Goal: Transaction & Acquisition: Purchase product/service

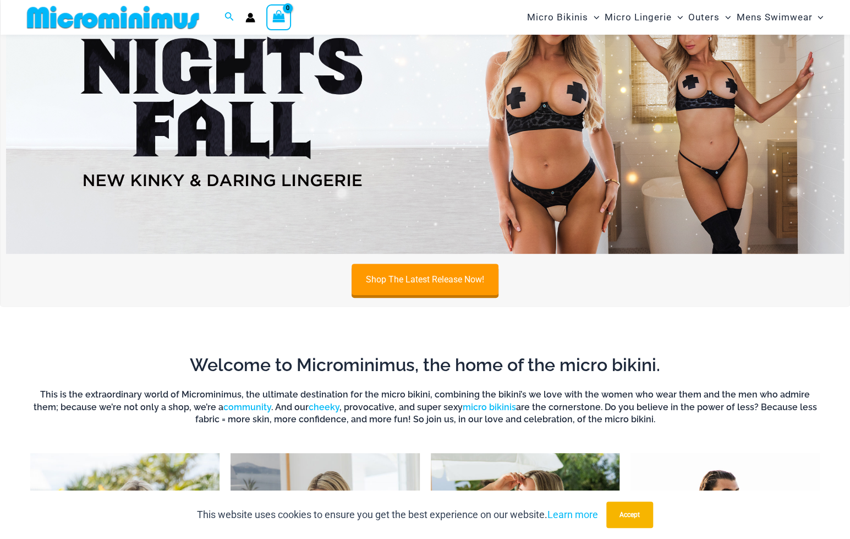
scroll to position [101, 0]
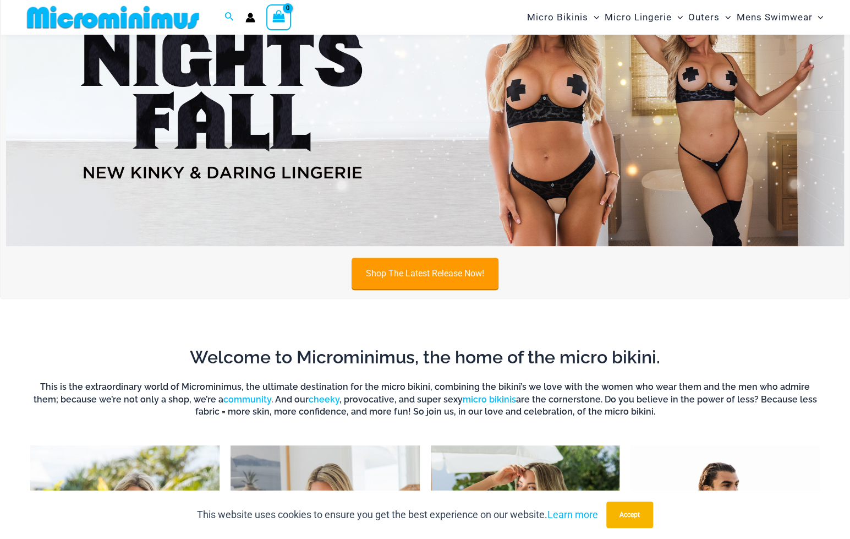
click at [425, 276] on link "Shop The Latest Release Now!" at bounding box center [425, 273] width 147 height 31
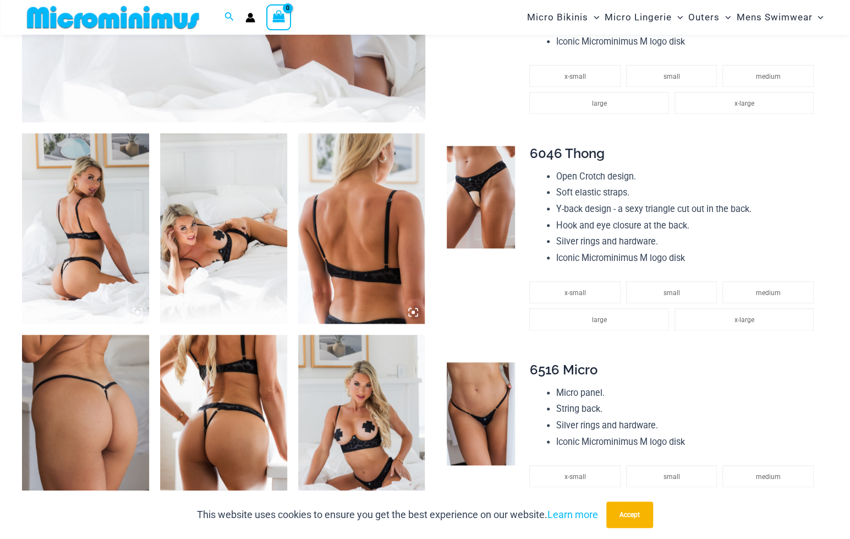
scroll to position [706, 0]
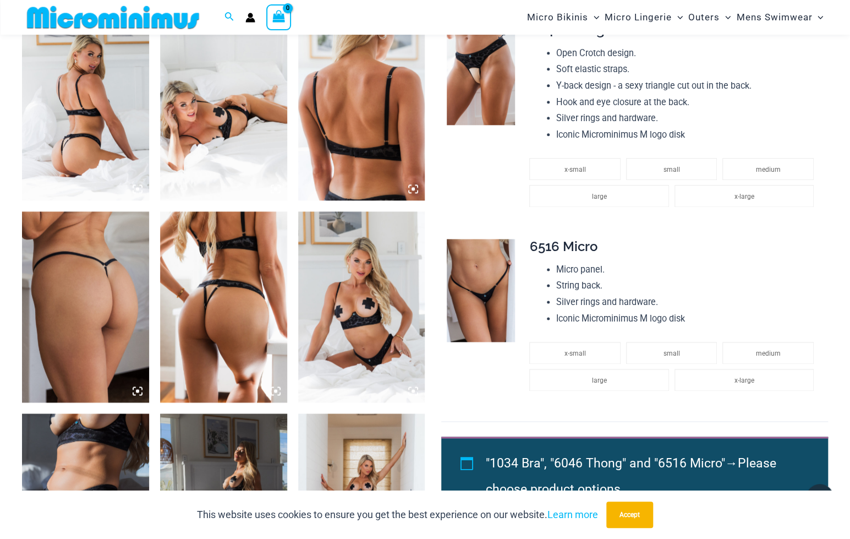
click at [488, 88] on img at bounding box center [481, 74] width 68 height 103
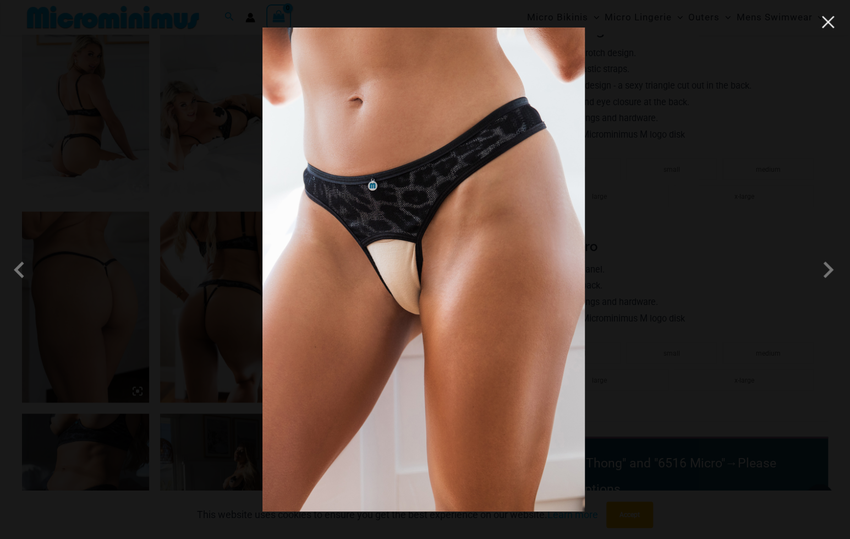
click at [828, 21] on button "Close" at bounding box center [828, 22] width 17 height 17
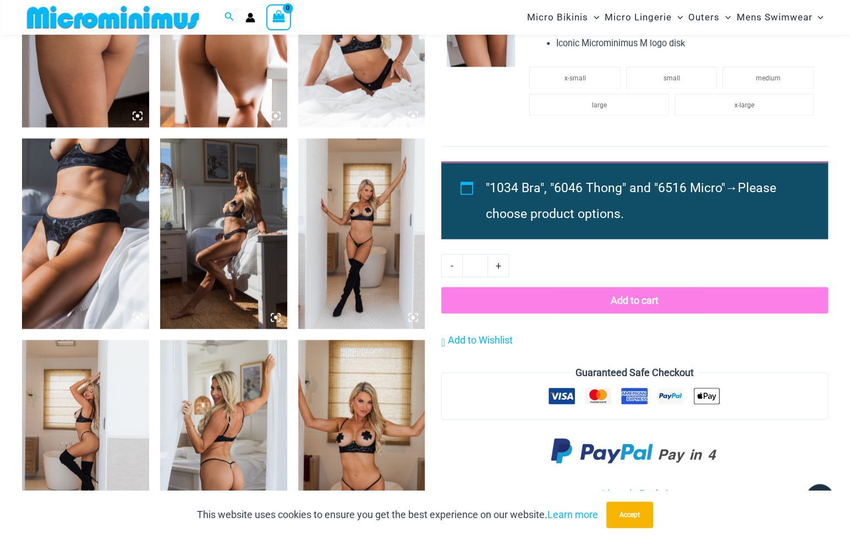
scroll to position [926, 0]
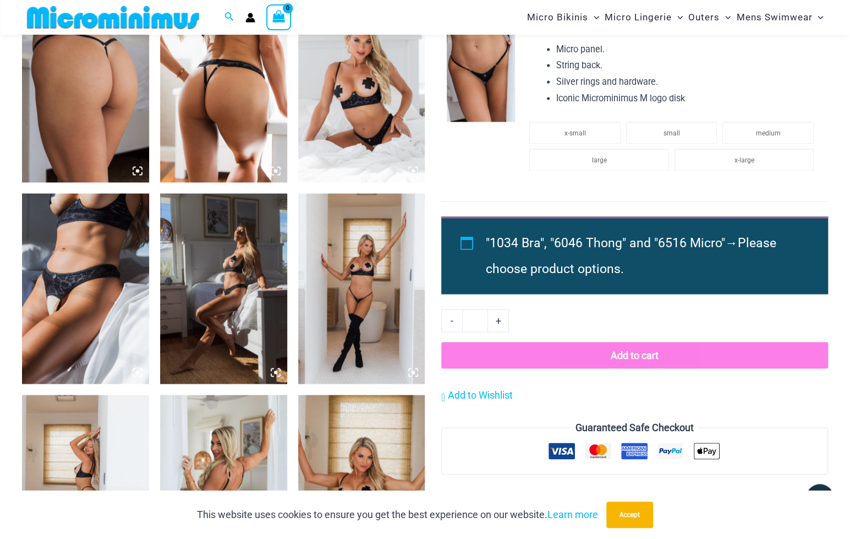
click at [93, 235] on img at bounding box center [85, 288] width 127 height 190
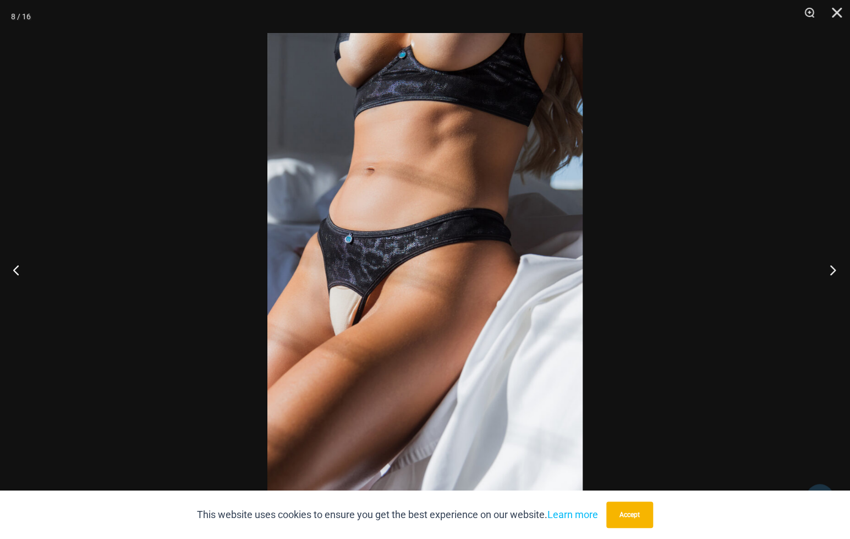
click at [833, 270] on button "Next" at bounding box center [829, 269] width 41 height 55
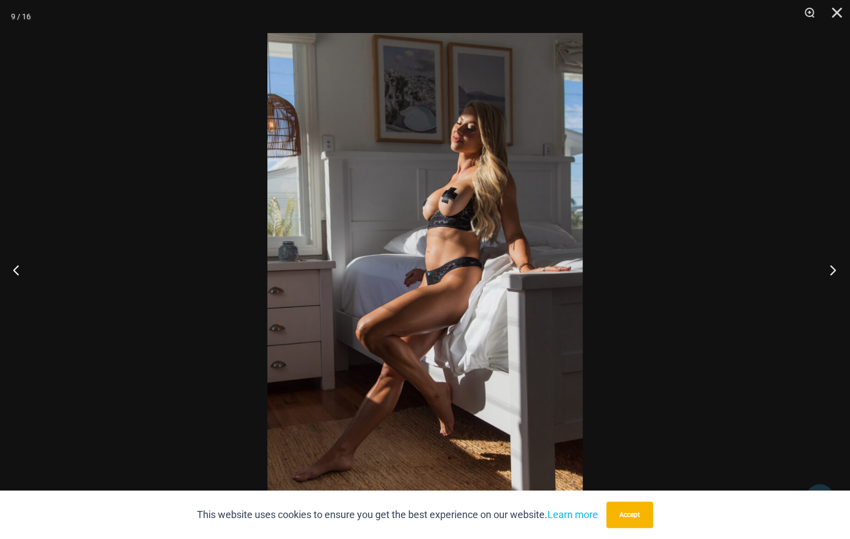
click at [833, 270] on button "Next" at bounding box center [829, 269] width 41 height 55
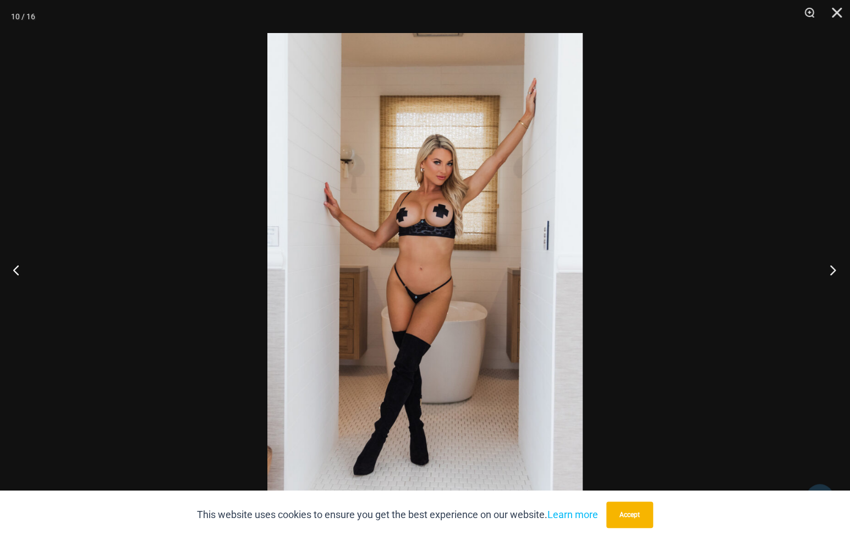
click at [833, 270] on button "Next" at bounding box center [829, 269] width 41 height 55
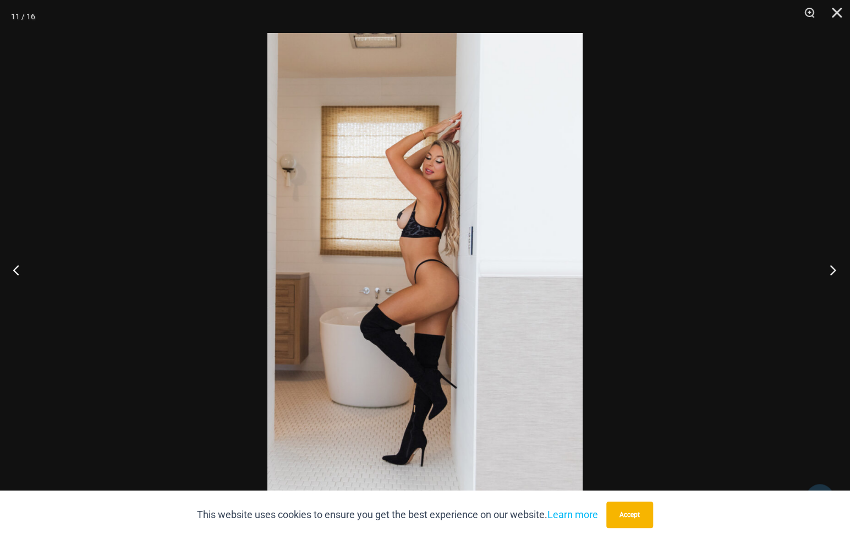
click at [833, 270] on button "Next" at bounding box center [829, 269] width 41 height 55
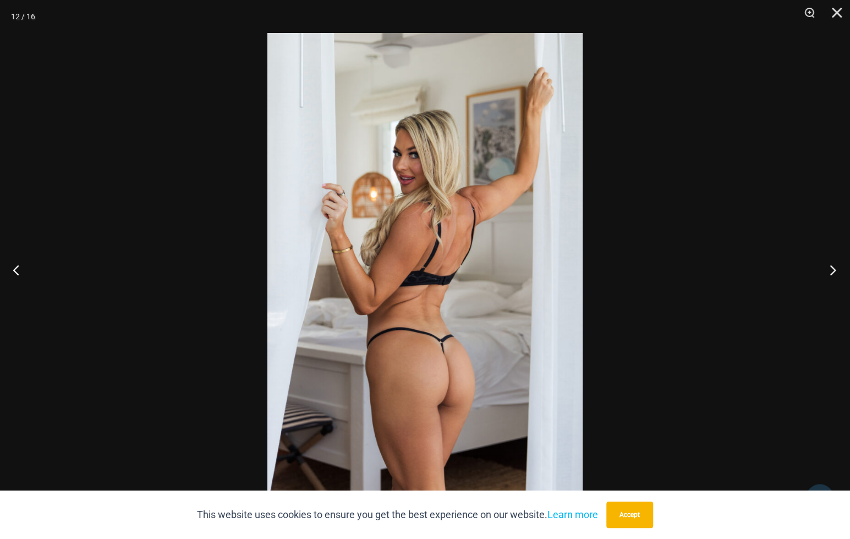
click at [833, 270] on button "Next" at bounding box center [829, 269] width 41 height 55
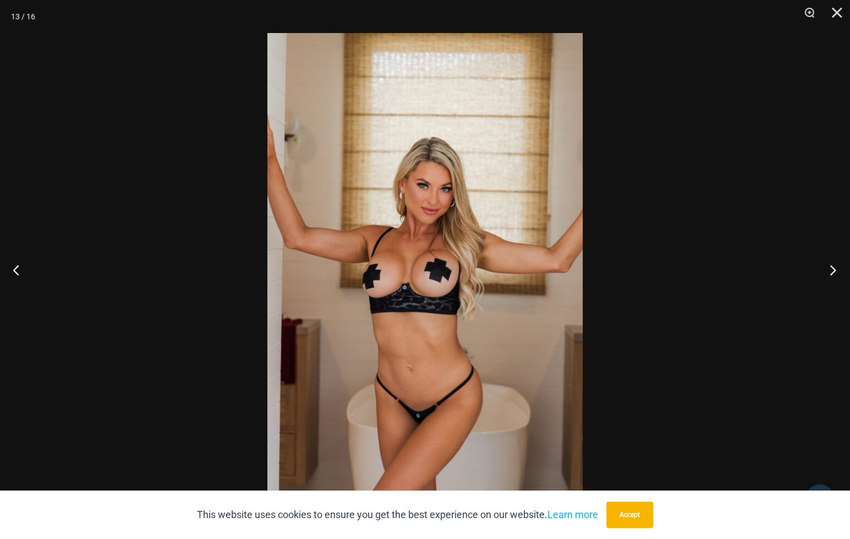
click at [833, 270] on button "Next" at bounding box center [829, 269] width 41 height 55
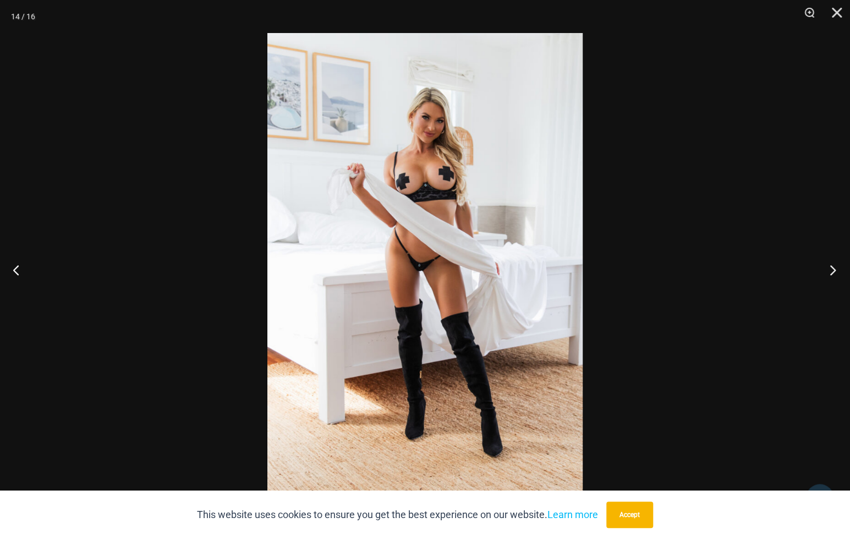
click at [833, 270] on button "Next" at bounding box center [829, 269] width 41 height 55
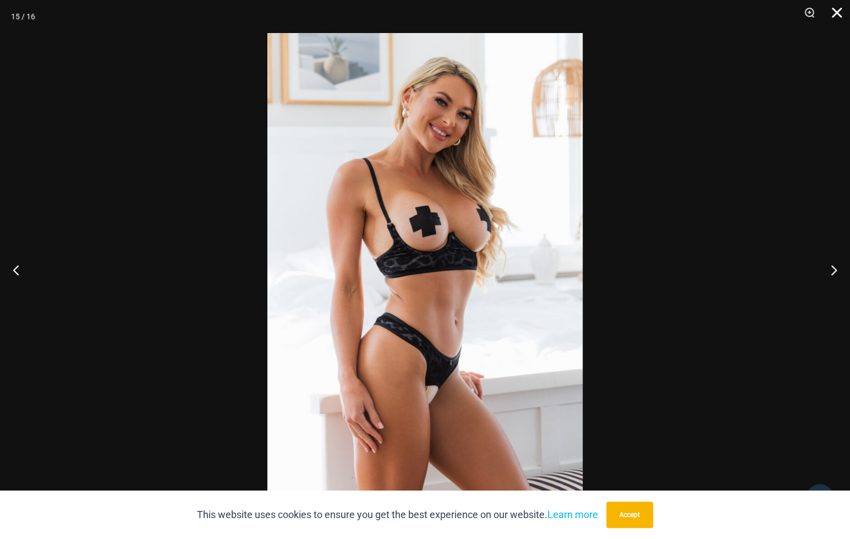
click at [839, 15] on button "Close" at bounding box center [834, 16] width 28 height 33
